Goal: Task Accomplishment & Management: Manage account settings

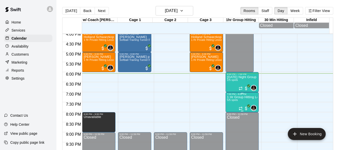
scroll to position [332, 0]
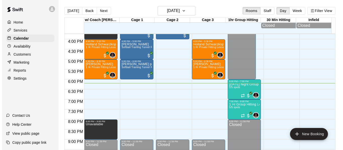
scroll to position [311, 0]
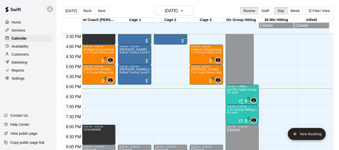
click at [236, 88] on div "6:00 PM – 7:00 PM" at bounding box center [242, 87] width 30 height 3
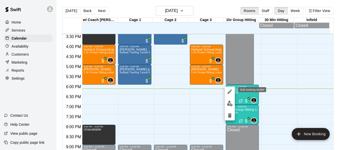
click at [230, 87] on button "edit" at bounding box center [230, 92] width 10 height 10
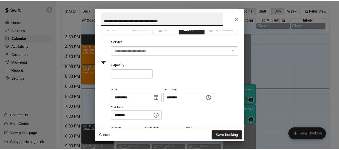
scroll to position [0, 0]
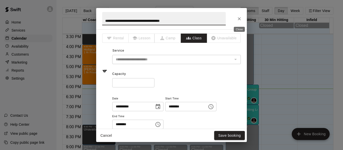
click at [238, 17] on icon "Close" at bounding box center [239, 18] width 5 height 5
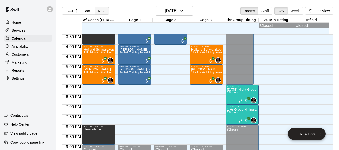
click at [100, 11] on button "Next" at bounding box center [102, 11] width 14 height 8
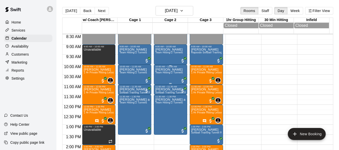
scroll to position [168, 0]
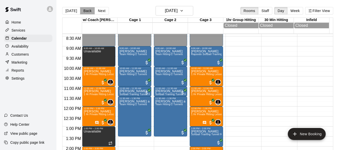
click at [83, 11] on button "Back" at bounding box center [87, 11] width 15 height 8
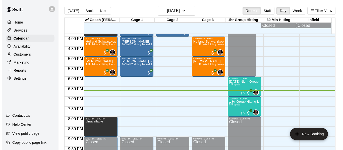
scroll to position [319, 0]
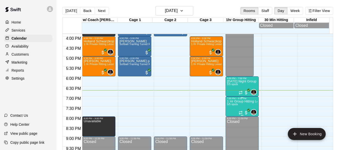
click at [238, 102] on p "1 Hr Group Hitting Lessons 12u And Older" at bounding box center [242, 102] width 30 height 0
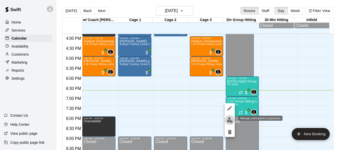
click at [229, 122] on img "edit" at bounding box center [230, 121] width 6 height 6
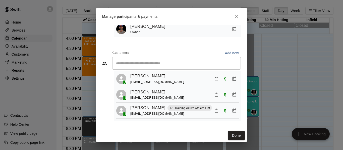
scroll to position [60, 0]
click at [238, 17] on icon "Close" at bounding box center [236, 16] width 5 height 5
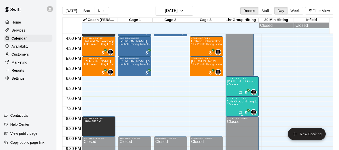
click at [233, 102] on p "1 Hr Group Hitting Lessons 12u And Older" at bounding box center [242, 102] width 30 height 0
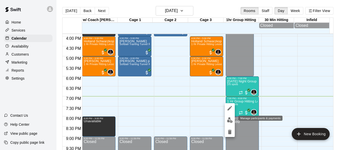
click at [225, 123] on button "edit" at bounding box center [230, 121] width 10 height 10
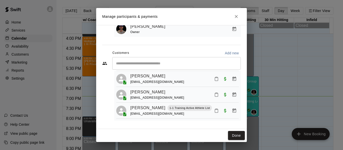
scroll to position [50, 0]
click at [214, 97] on icon "Mark attendance" at bounding box center [216, 95] width 5 height 5
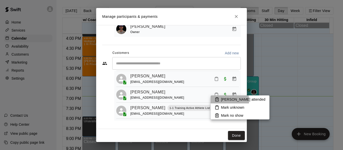
click at [225, 100] on p "[PERSON_NAME] attended" at bounding box center [243, 99] width 44 height 5
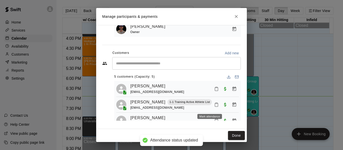
scroll to position [0, 0]
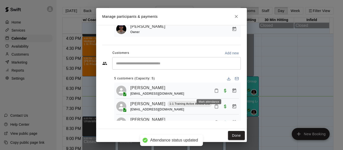
click at [214, 91] on icon "Mark attendance" at bounding box center [216, 91] width 5 height 5
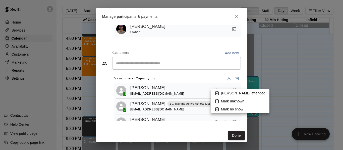
click at [230, 92] on p "[PERSON_NAME] attended" at bounding box center [243, 93] width 44 height 5
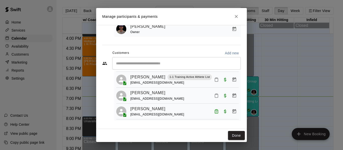
scroll to position [18, 0]
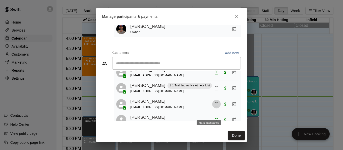
click at [214, 107] on icon "Mark attendance" at bounding box center [216, 104] width 5 height 5
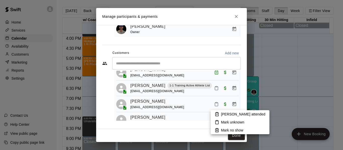
click at [223, 113] on p "[PERSON_NAME] attended" at bounding box center [243, 114] width 44 height 5
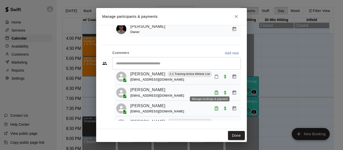
scroll to position [27, 0]
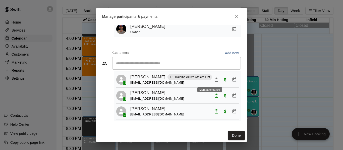
click at [214, 81] on icon "Mark attendance" at bounding box center [216, 80] width 5 height 5
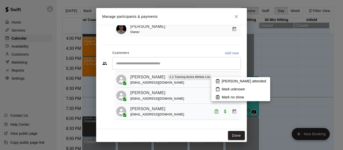
click at [225, 82] on p "[PERSON_NAME] attended" at bounding box center [244, 81] width 44 height 5
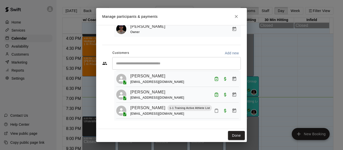
scroll to position [60, 0]
click at [214, 109] on icon "Mark attendance" at bounding box center [216, 111] width 5 height 5
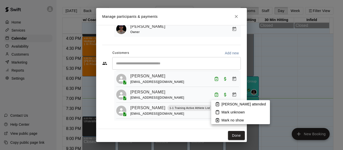
click at [231, 104] on p "[PERSON_NAME] attended" at bounding box center [243, 104] width 44 height 5
